Goal: Transaction & Acquisition: Purchase product/service

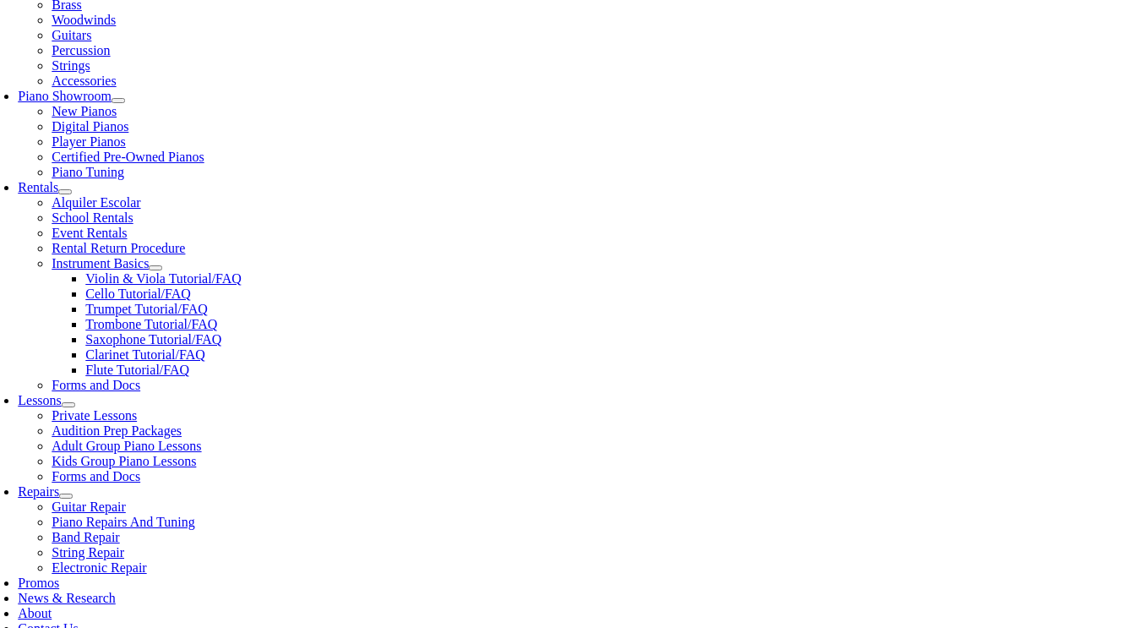
scroll to position [473, 0]
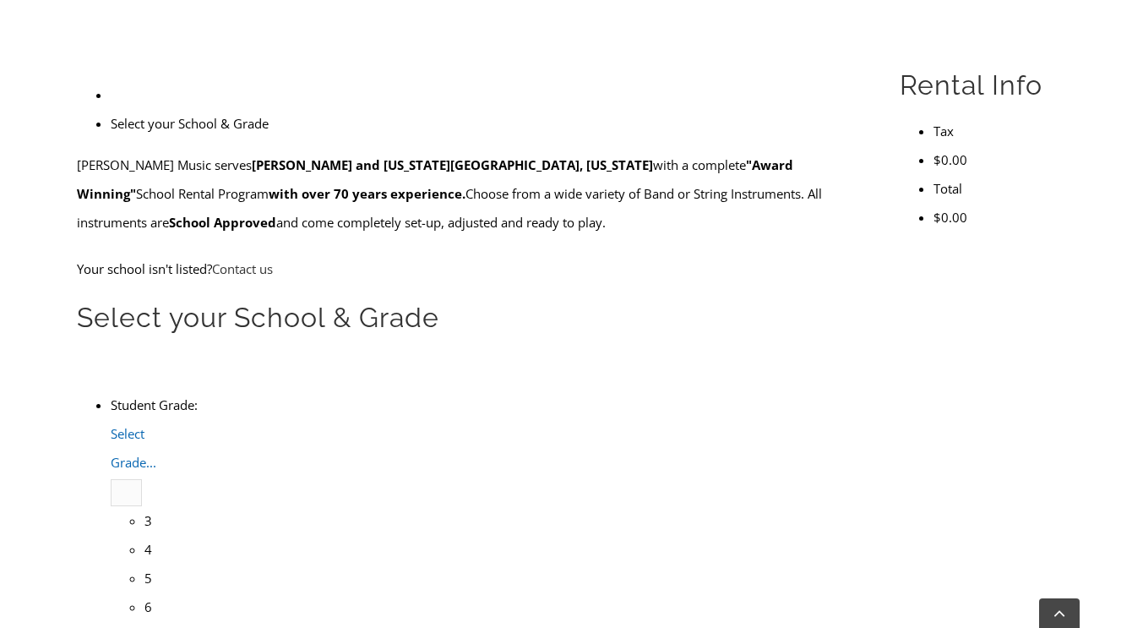
click at [156, 425] on span "Select Grade..." at bounding box center [134, 448] width 46 height 46
click at [144, 535] on li "4" at bounding box center [144, 549] width 0 height 29
type input "ge"
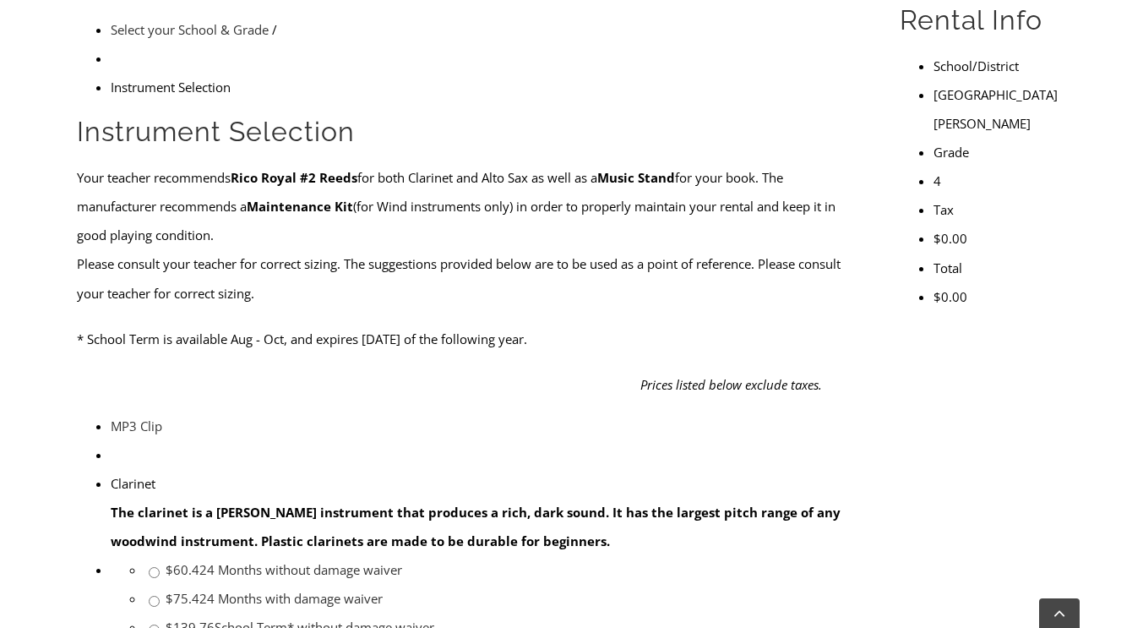
scroll to position [541, 0]
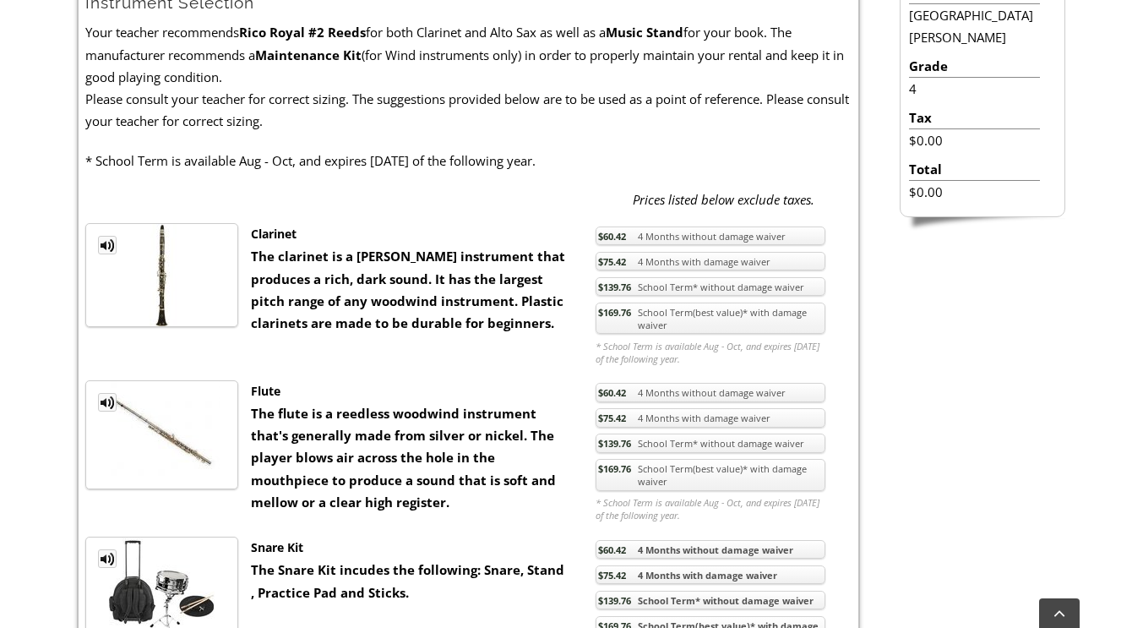
click at [643, 313] on link "$169.76 School Term(best value)* with damage waiver" at bounding box center [710, 318] width 230 height 32
